Goal: Task Accomplishment & Management: Manage account settings

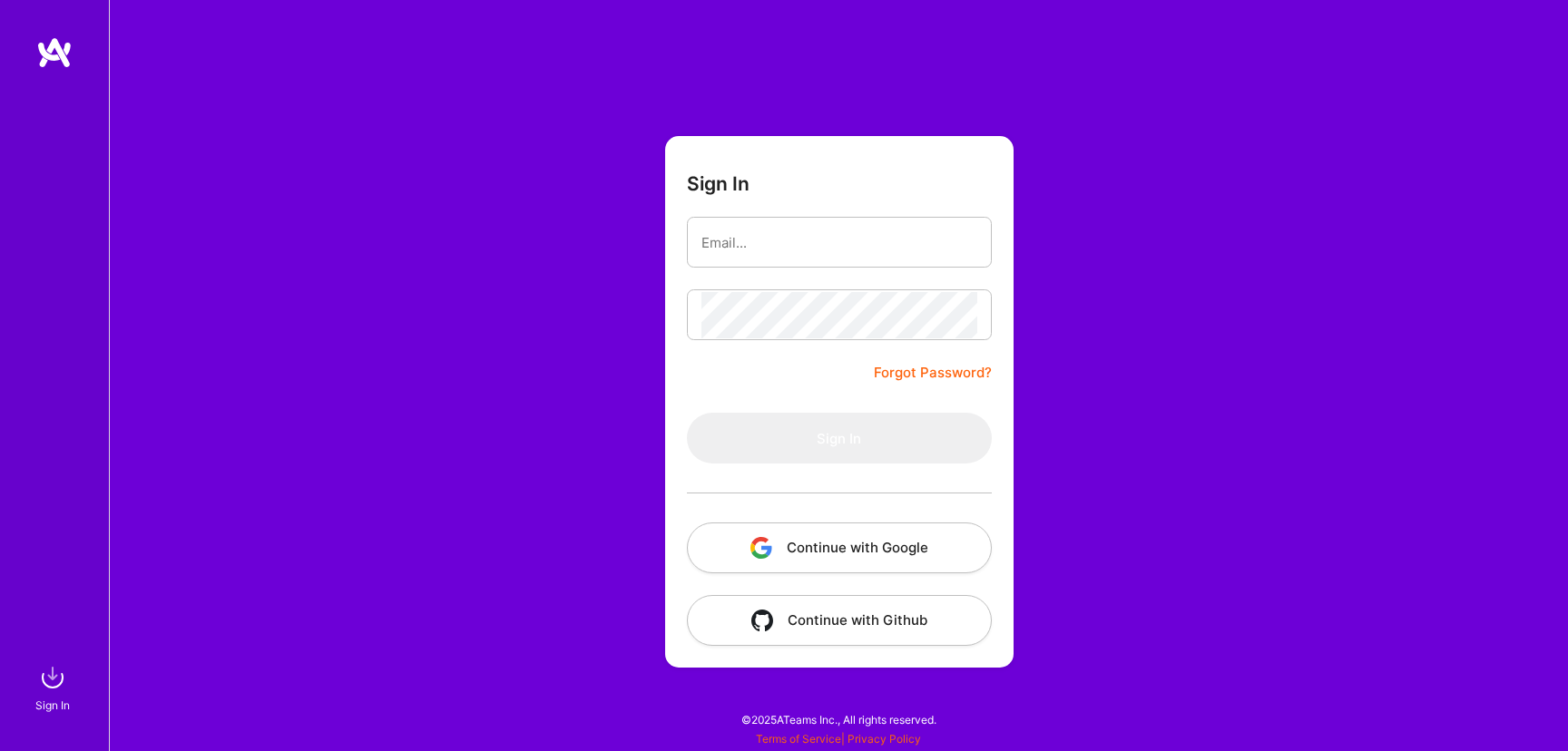
click at [805, 257] on input "email" at bounding box center [840, 242] width 276 height 46
click at [813, 251] on input "email" at bounding box center [840, 242] width 276 height 46
type input "[PERSON_NAME][EMAIL_ADDRESS][DOMAIN_NAME]"
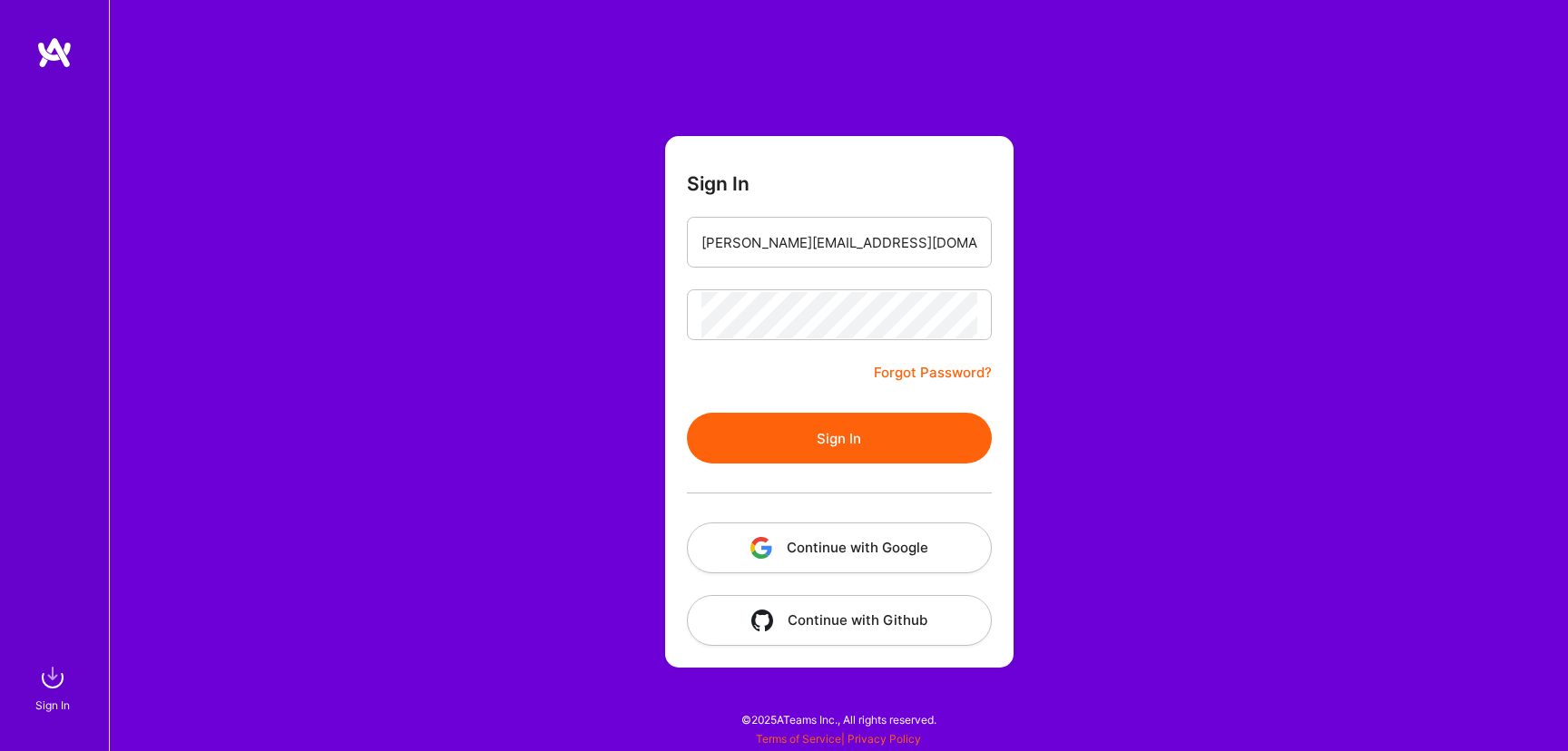
click at [821, 440] on button "Sign In" at bounding box center [839, 439] width 305 height 51
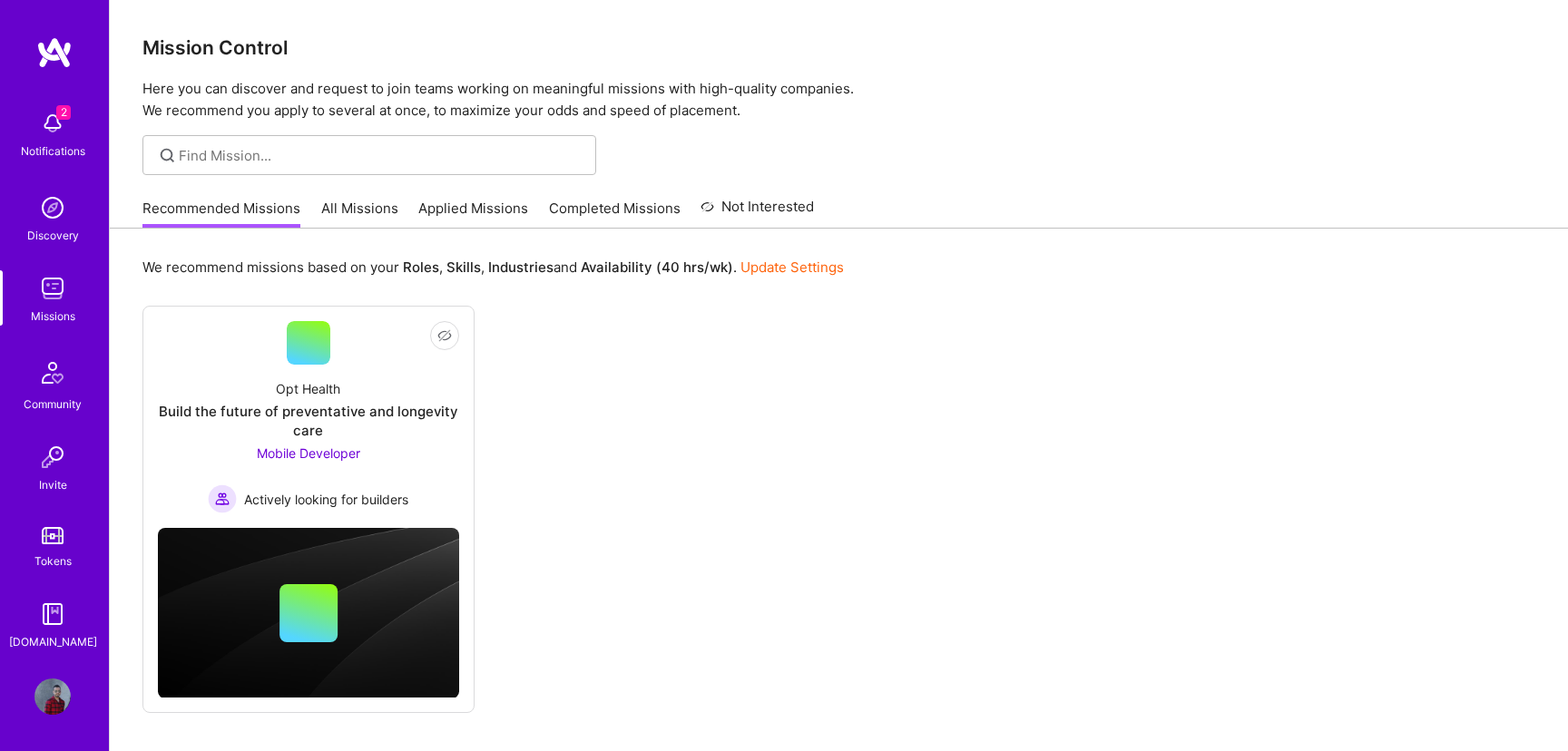
click at [621, 212] on link "Completed Missions" at bounding box center [614, 214] width 131 height 30
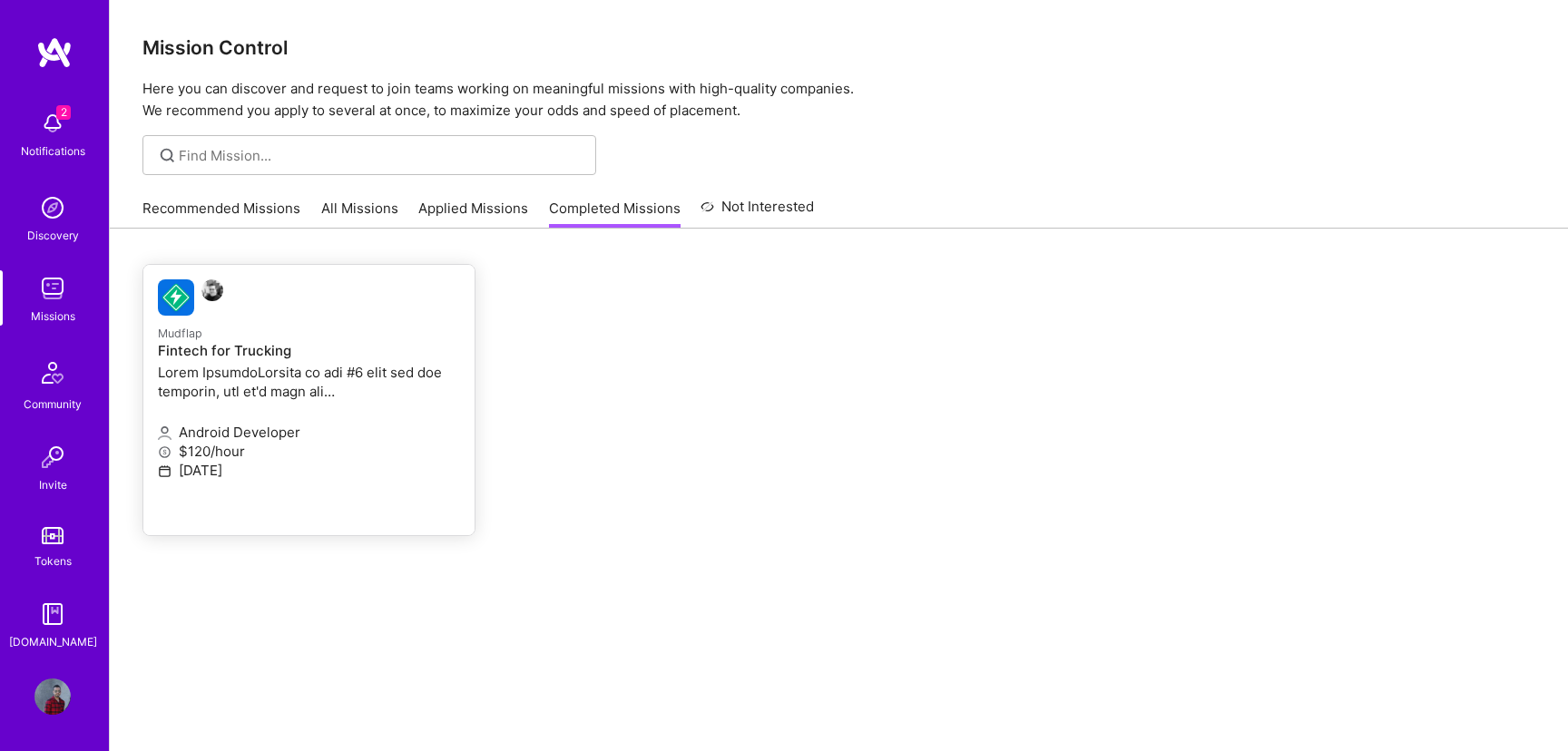
click at [145, 457] on link "Mudflap Fintech for Trucking Android Developer $120/hour [DATE]" at bounding box center [309, 400] width 331 height 271
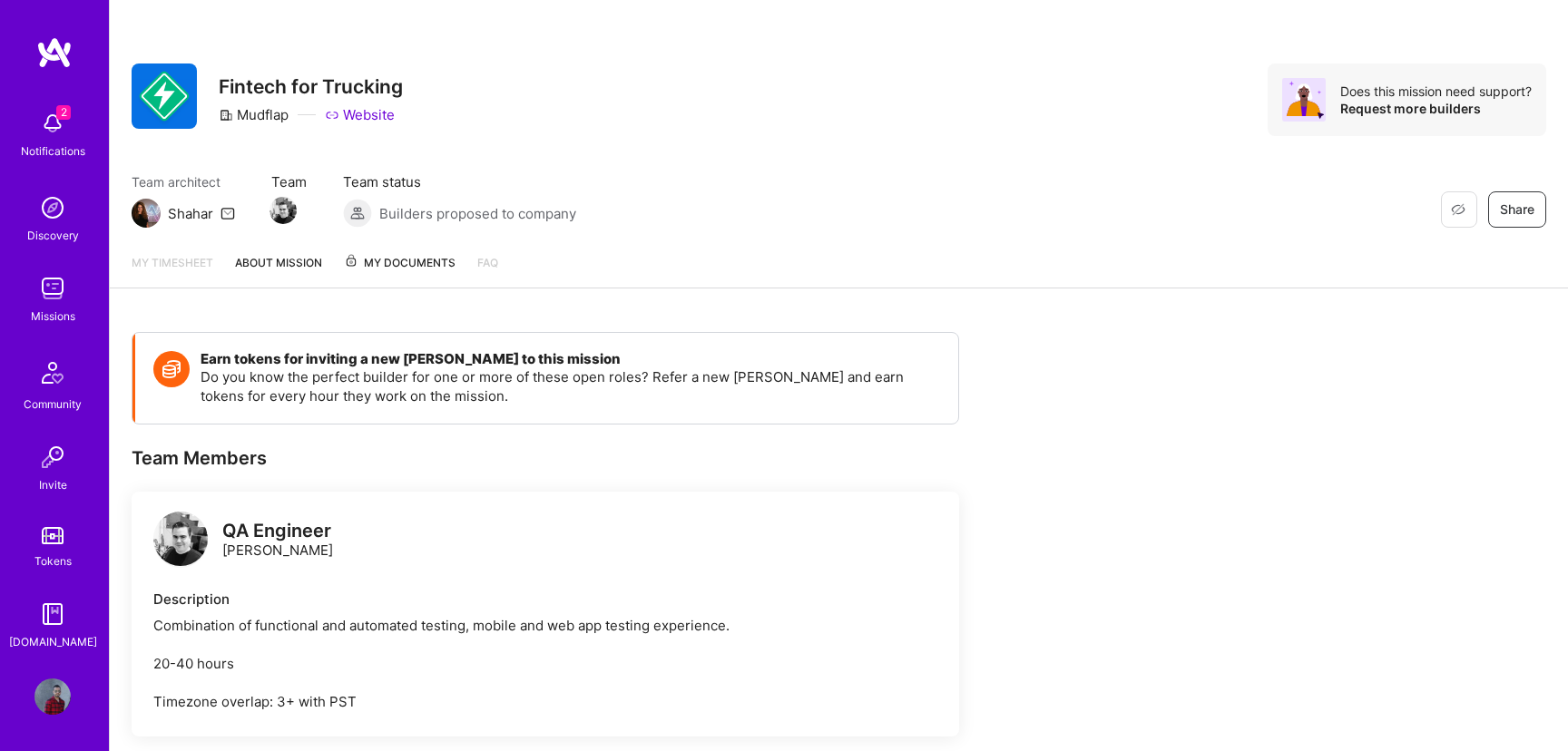
click at [293, 266] on link "About Mission" at bounding box center [278, 271] width 87 height 34
click at [183, 254] on link "My timesheet" at bounding box center [172, 271] width 81 height 36
click at [184, 265] on link "My timesheet" at bounding box center [172, 271] width 81 height 34
click at [540, 260] on span "Team Pulse" at bounding box center [554, 263] width 69 height 13
click at [484, 260] on link "FAQ" at bounding box center [488, 271] width 21 height 34
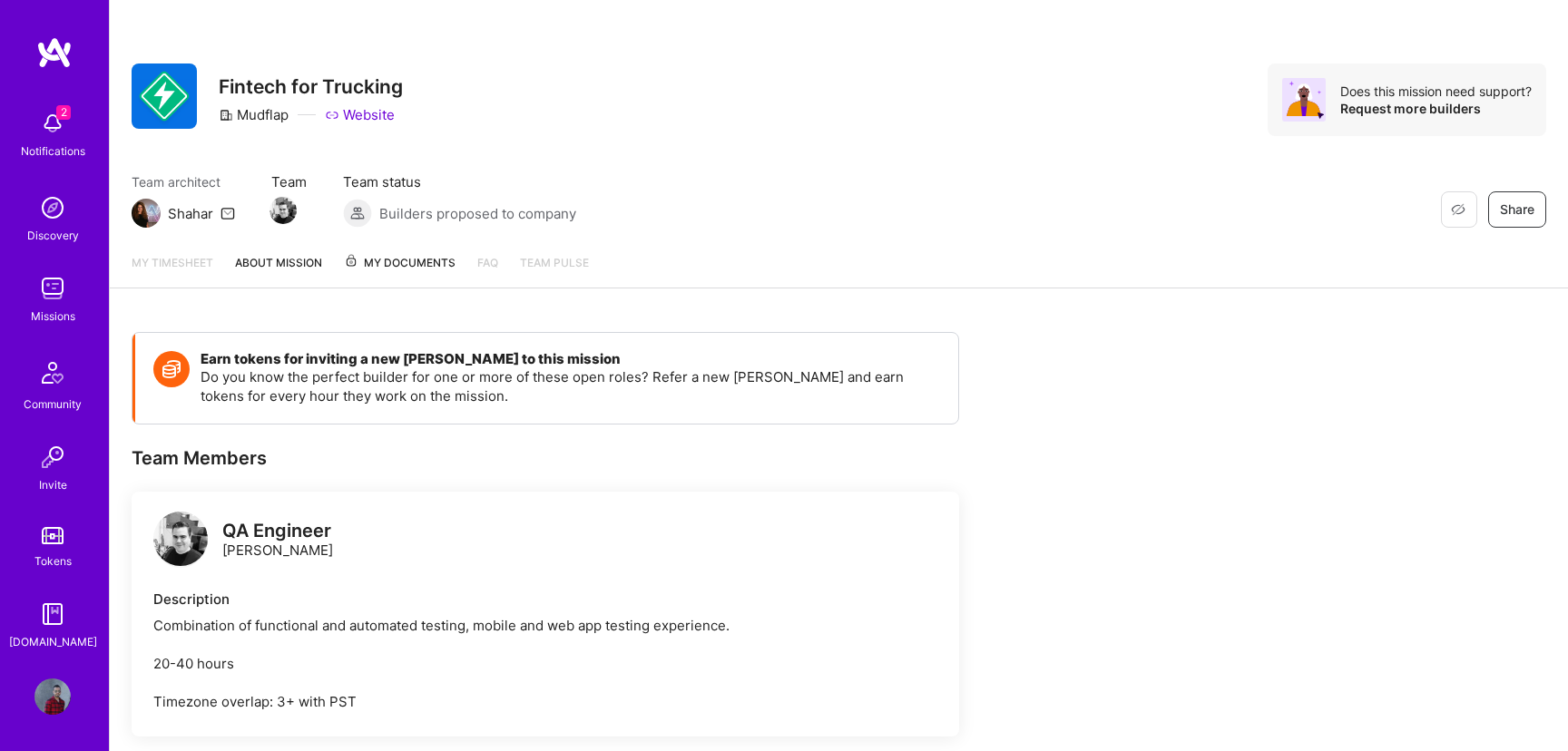
click at [410, 275] on link "My Documents" at bounding box center [400, 271] width 112 height 34
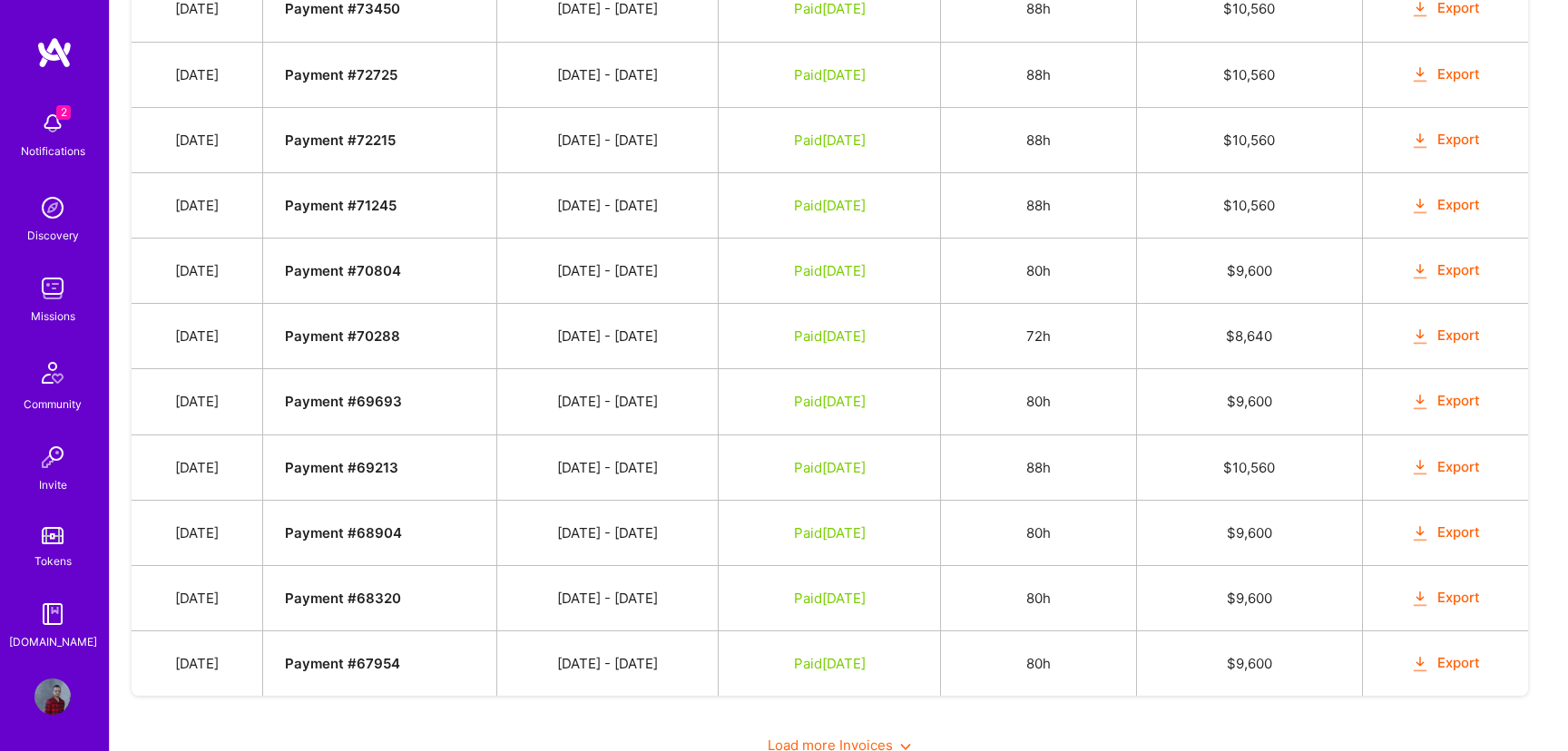
scroll to position [1463, 0]
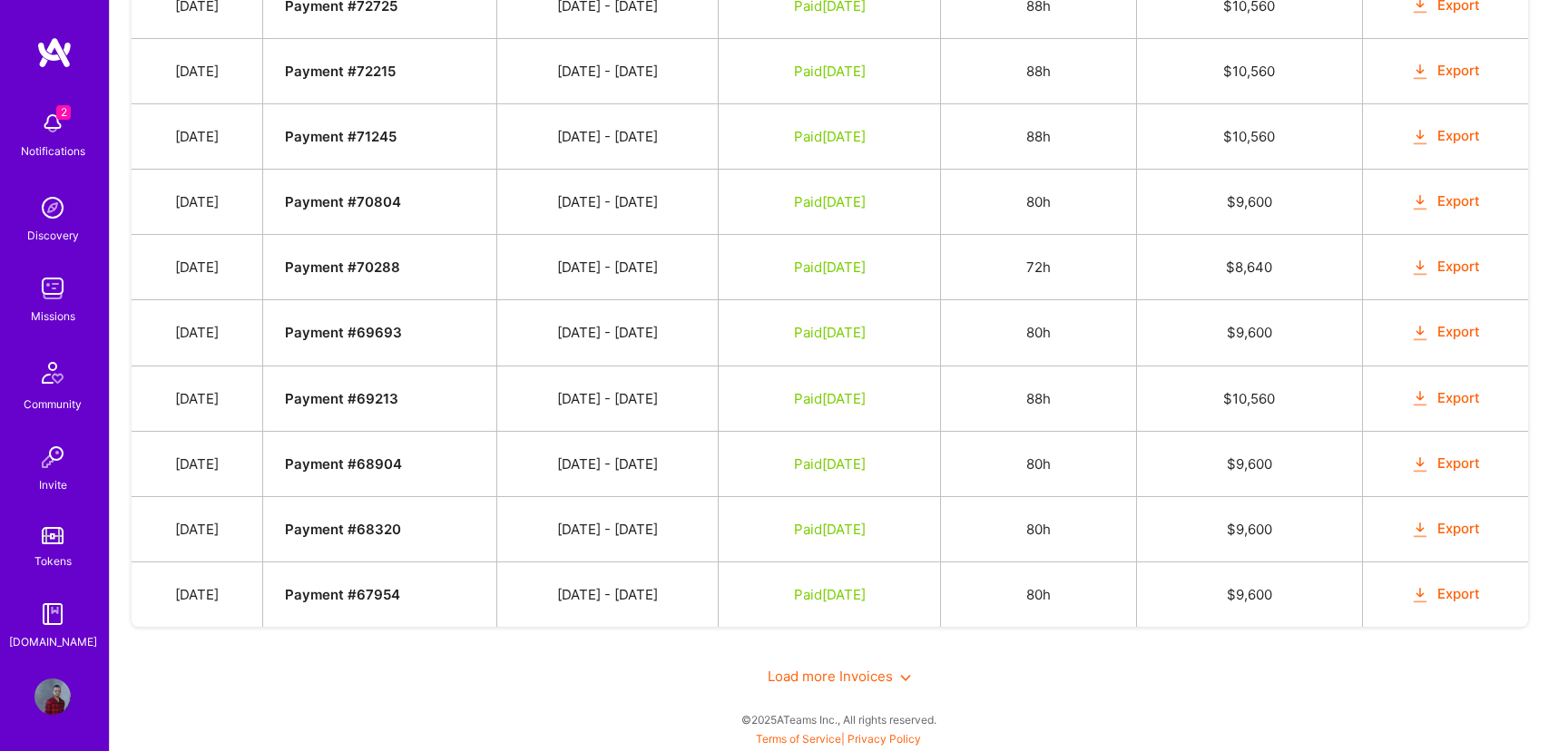
click at [897, 673] on span "Load more Invoices" at bounding box center [840, 676] width 144 height 17
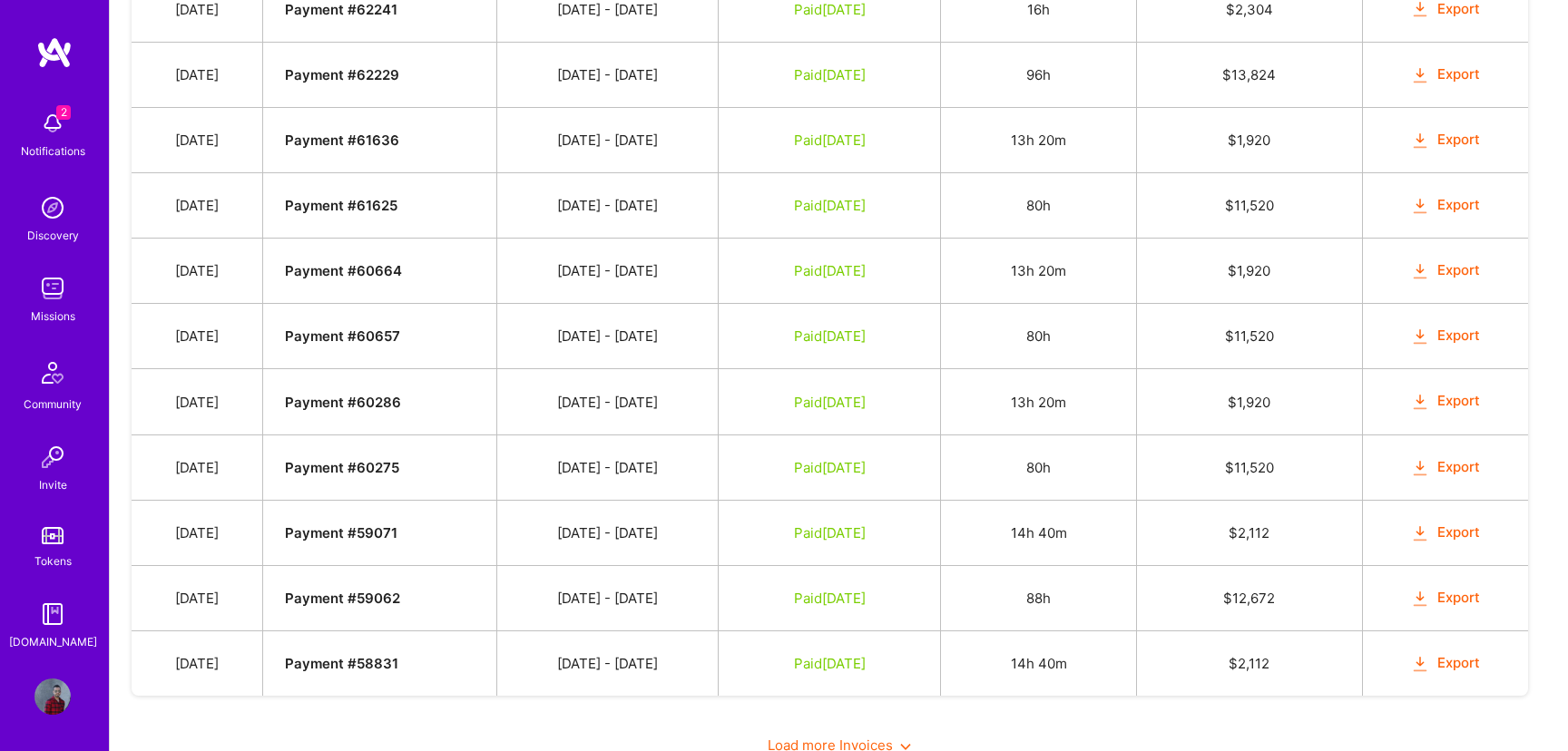
scroll to position [2774, 0]
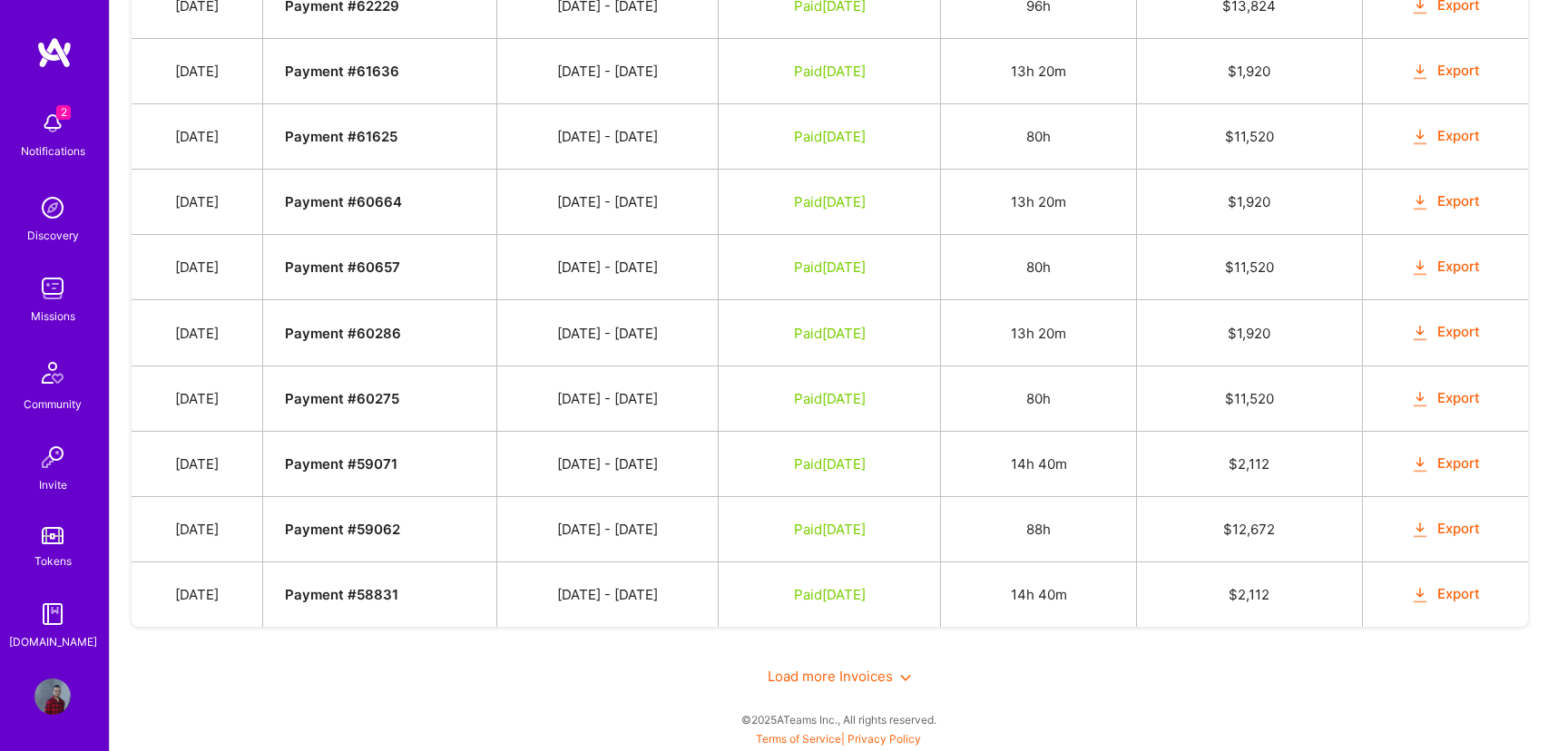
click at [894, 673] on span "Load more Invoices" at bounding box center [840, 676] width 144 height 17
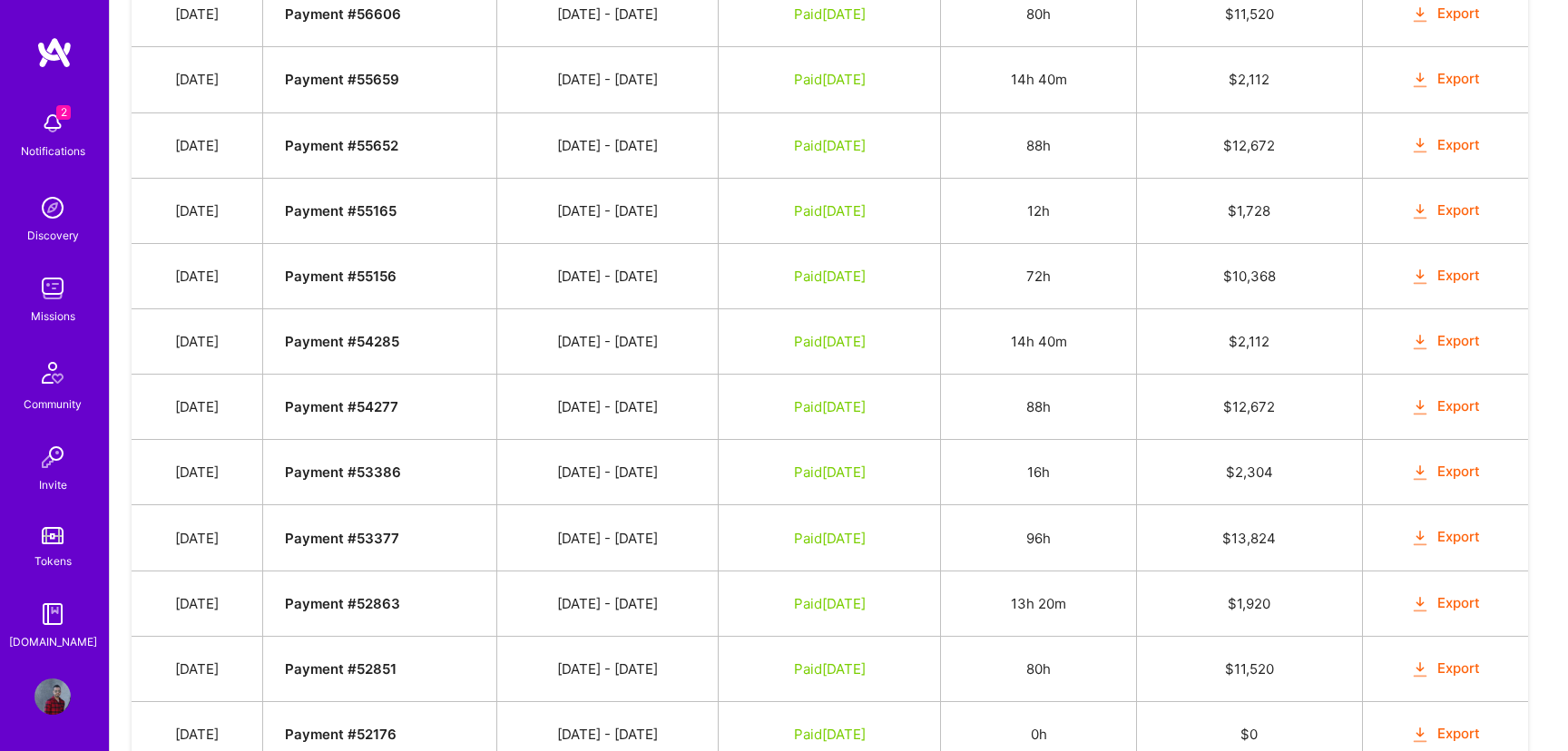
scroll to position [4083, 0]
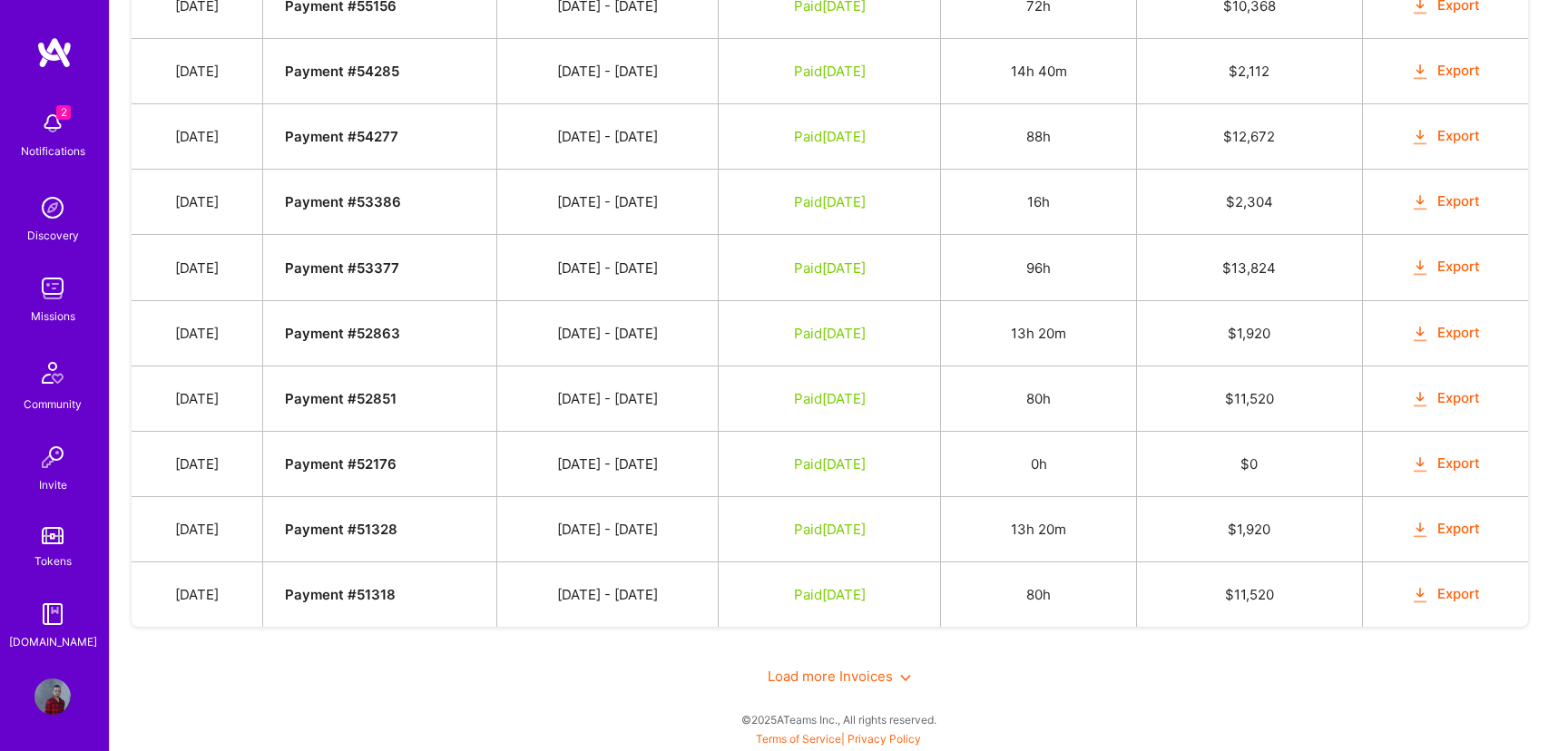
click at [909, 679] on icon at bounding box center [906, 678] width 11 height 11
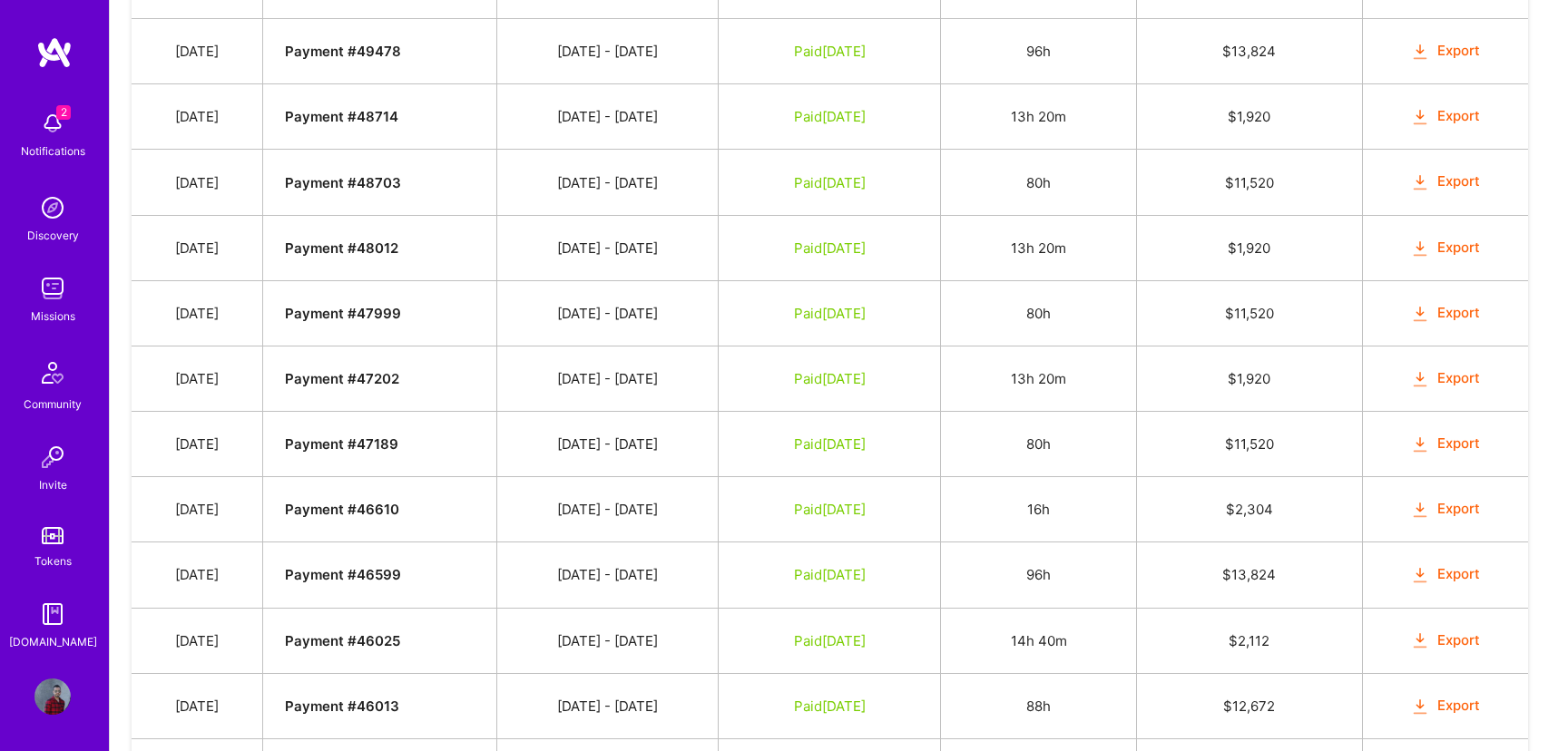
scroll to position [5393, 0]
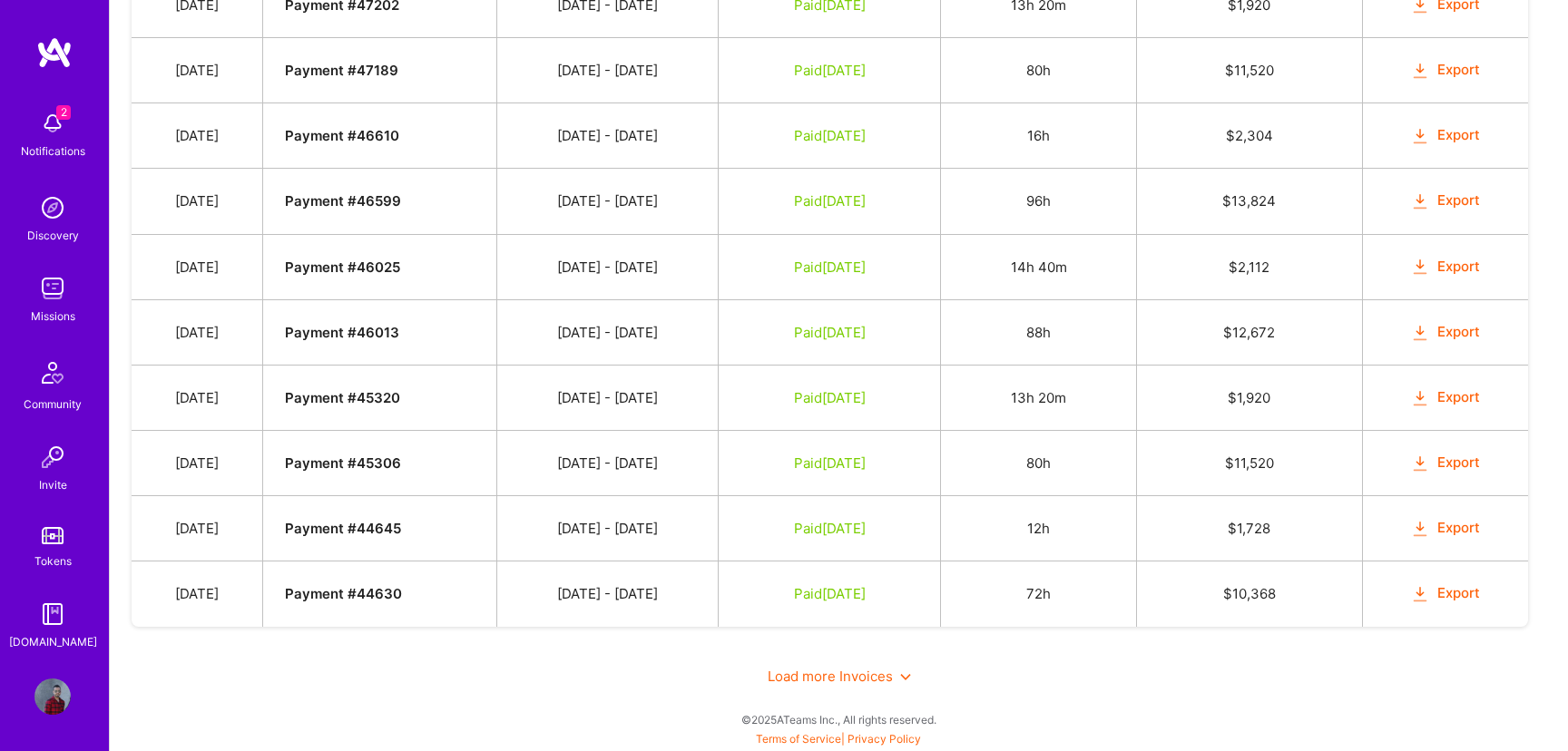
click at [894, 682] on span "Load more Invoices" at bounding box center [840, 676] width 144 height 17
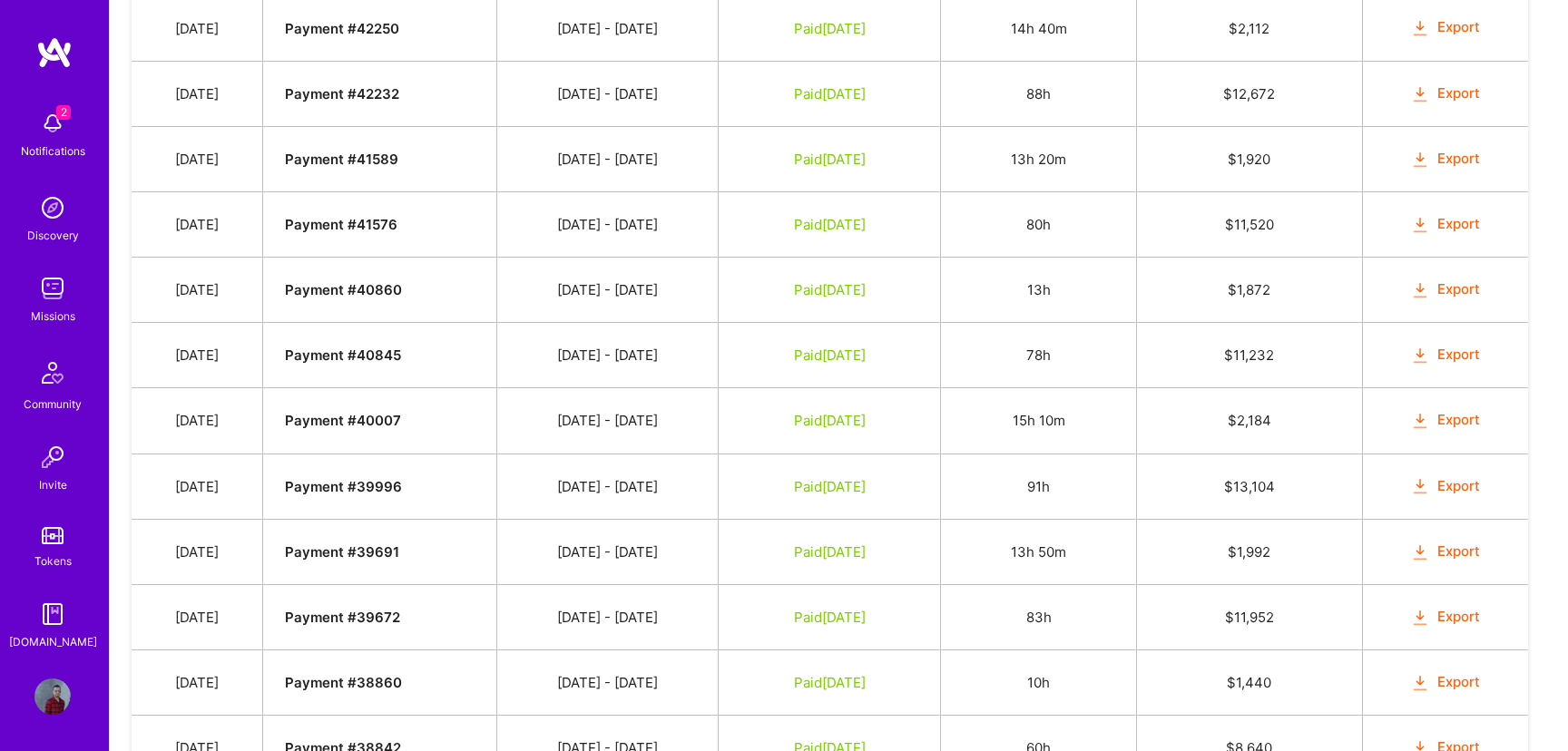
scroll to position [6702, 0]
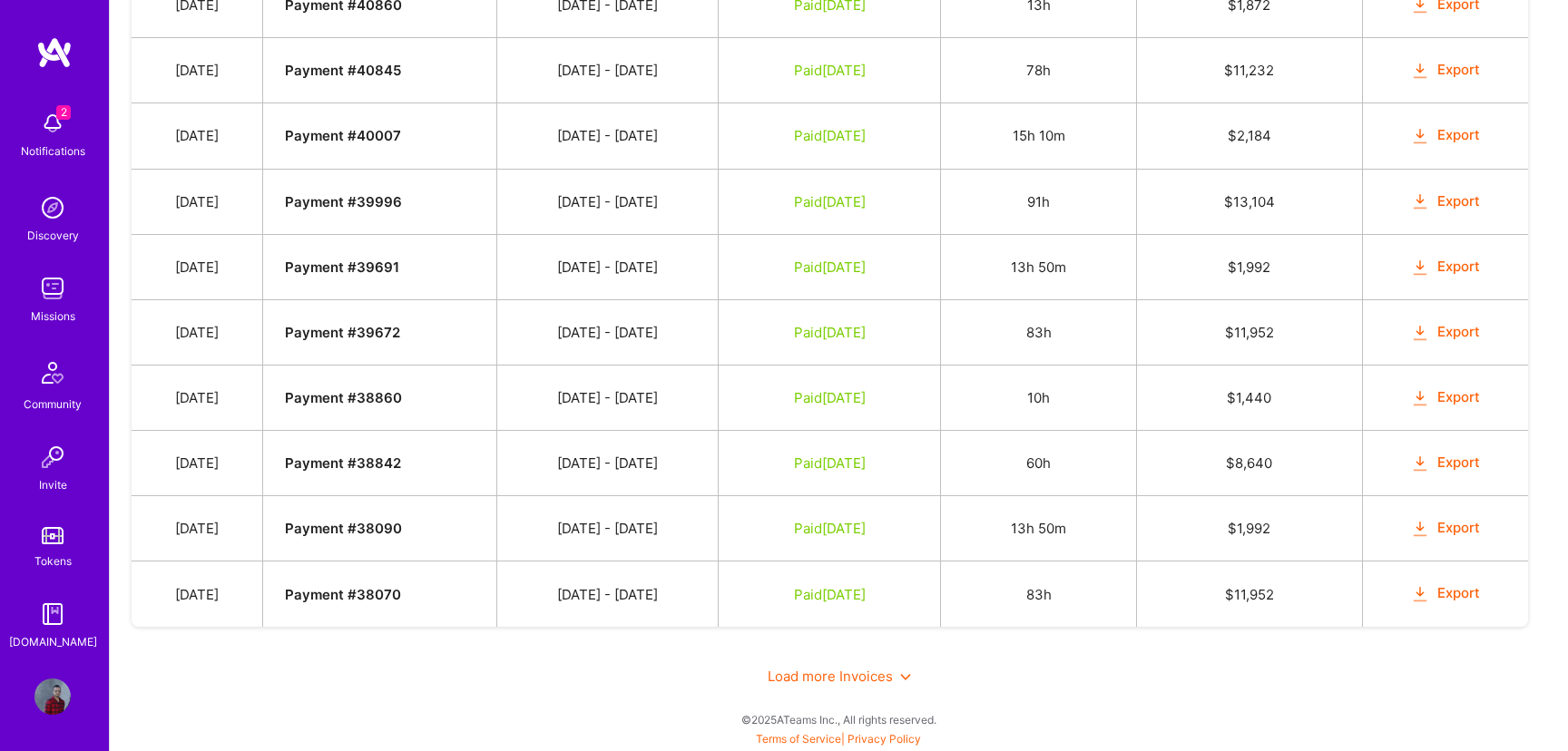
click at [890, 684] on span "Load more Invoices" at bounding box center [840, 676] width 144 height 17
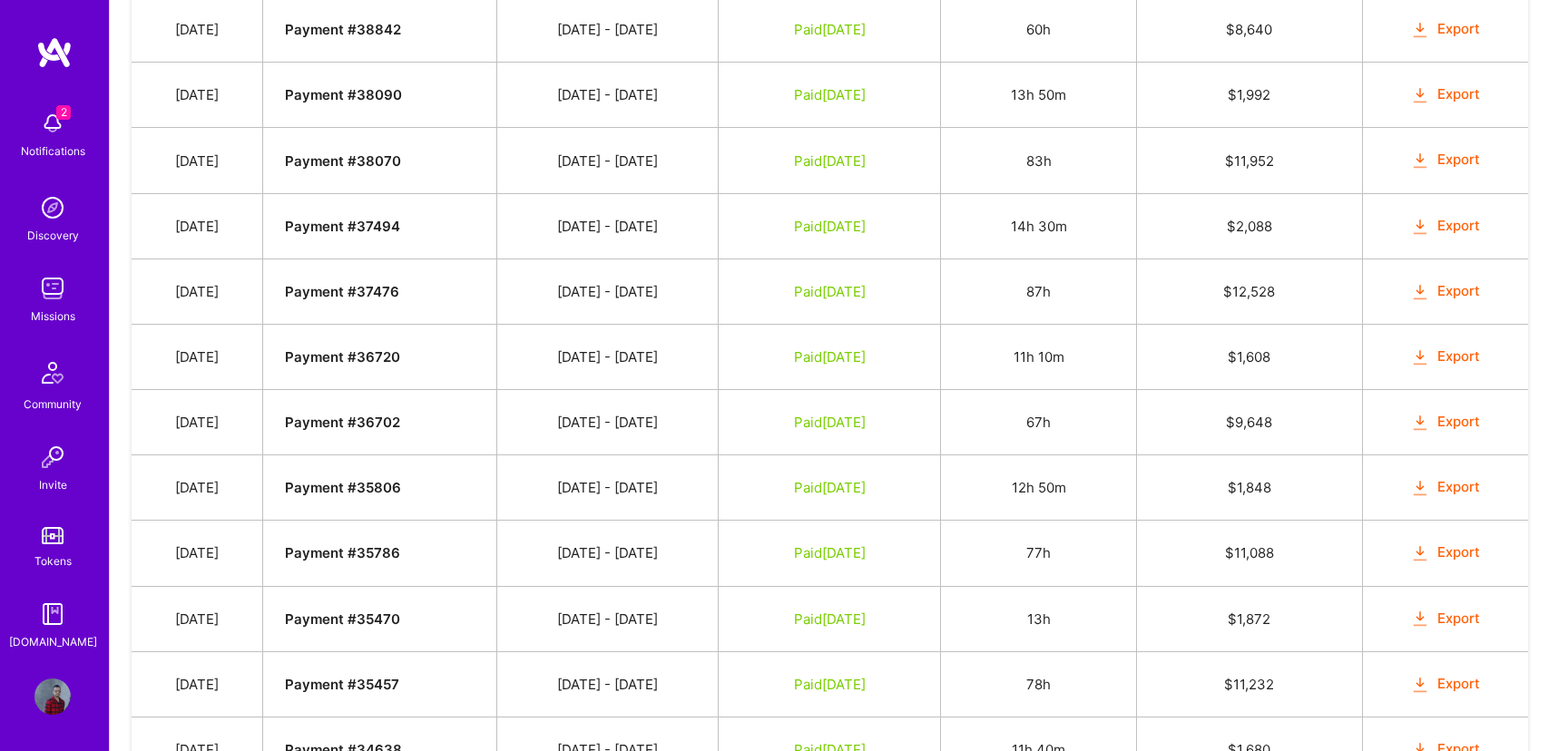
scroll to position [7133, 0]
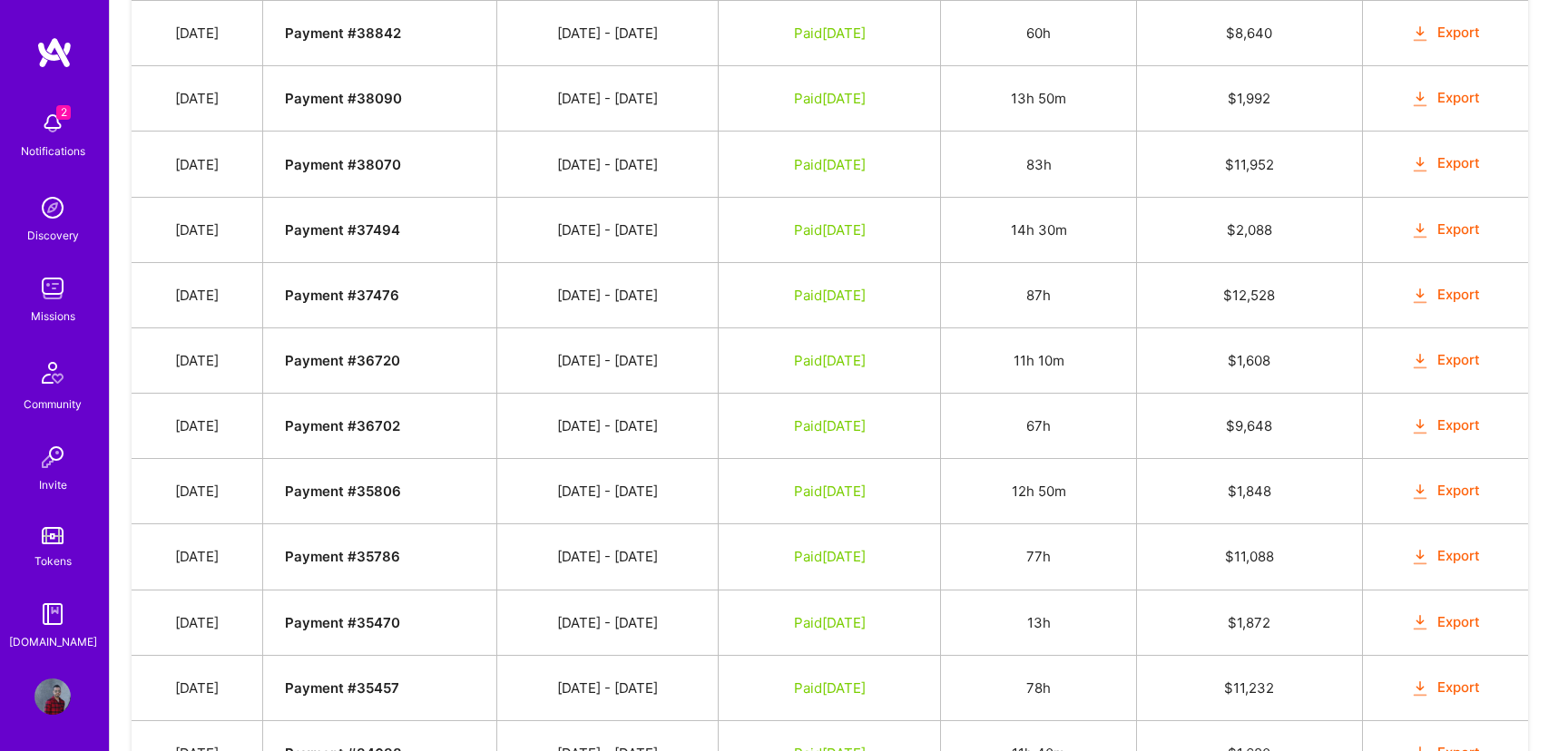
click at [58, 297] on img at bounding box center [52, 288] width 36 height 36
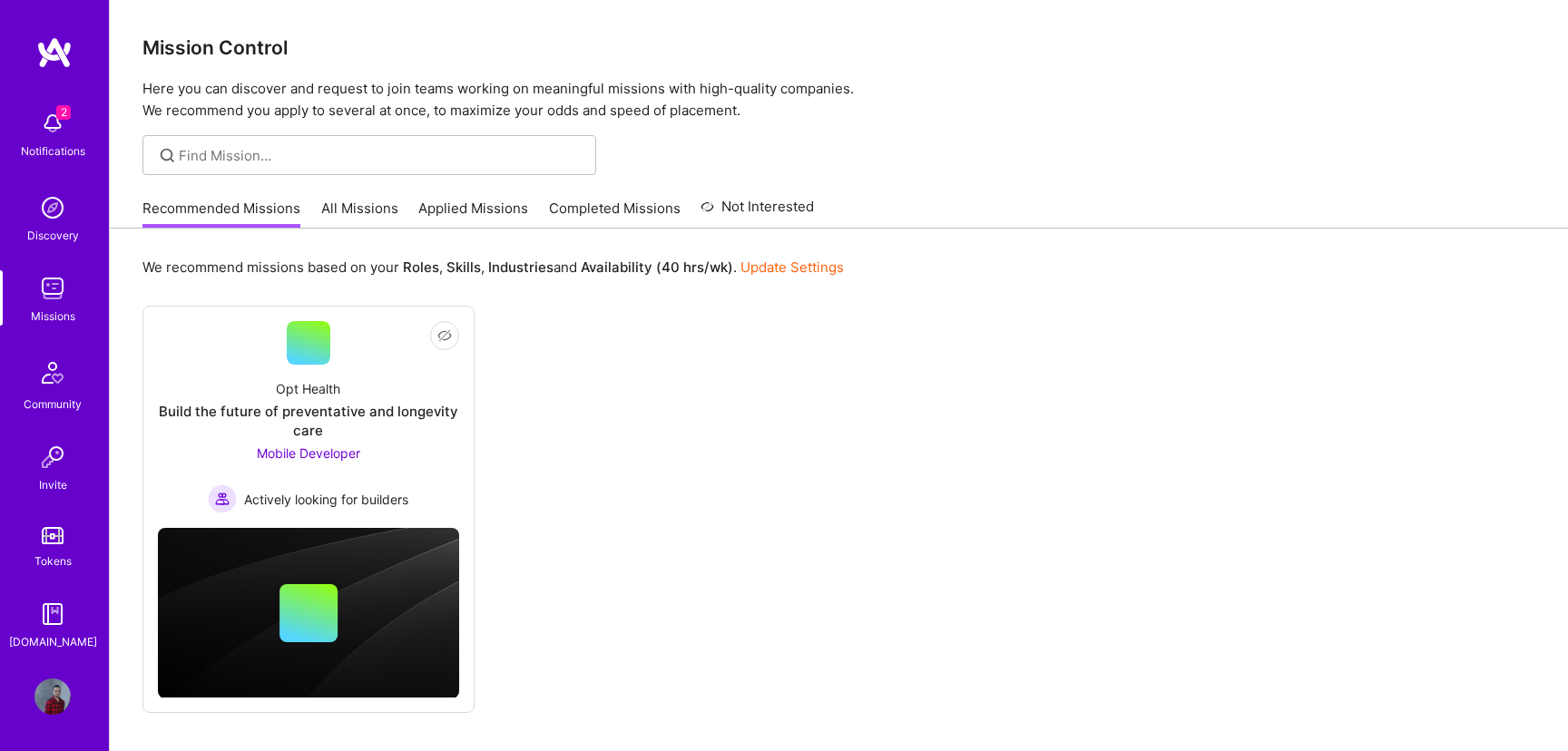
click at [350, 208] on link "All Missions" at bounding box center [360, 214] width 78 height 30
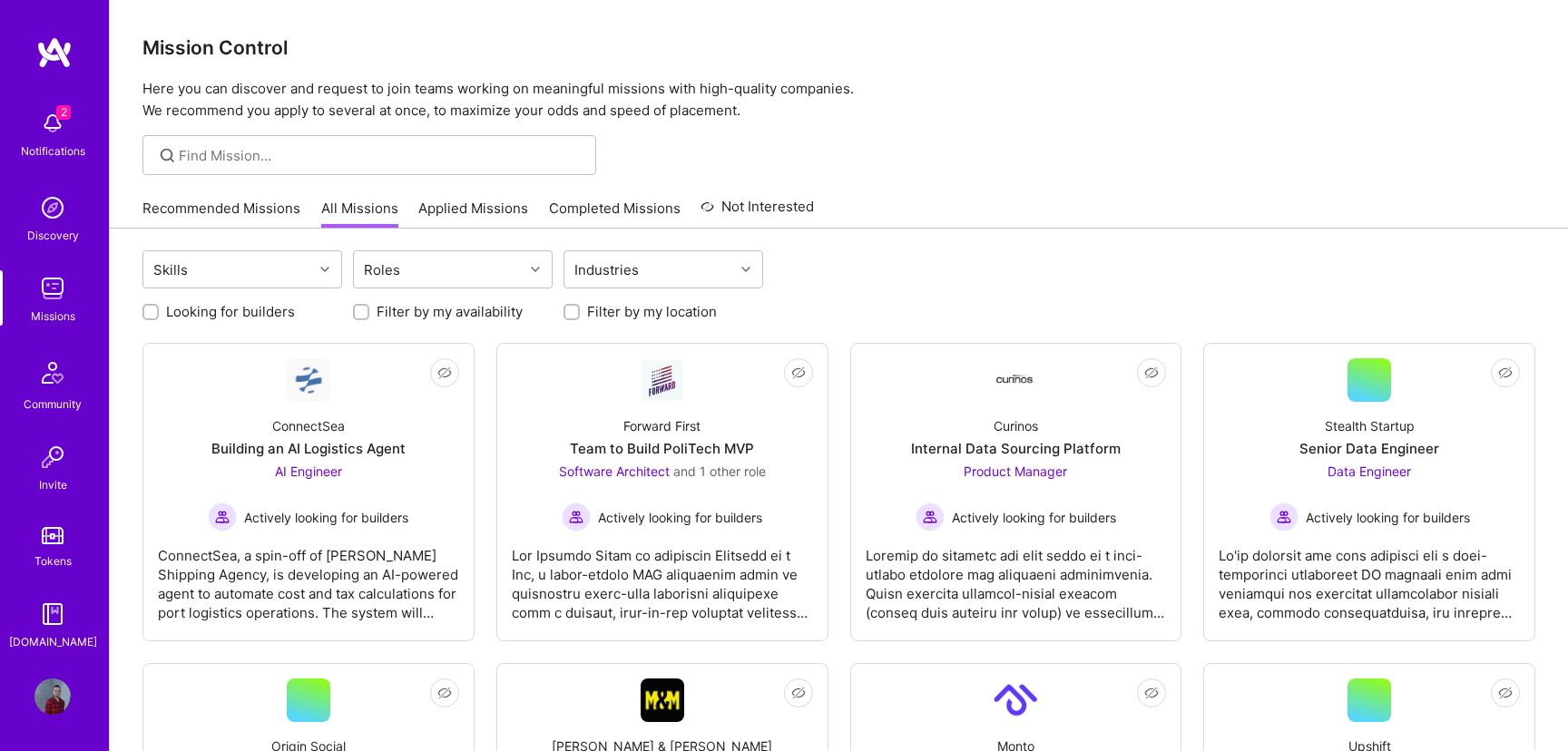
click at [176, 221] on link "Recommended Missions" at bounding box center [221, 214] width 158 height 30
